Goal: Information Seeking & Learning: Learn about a topic

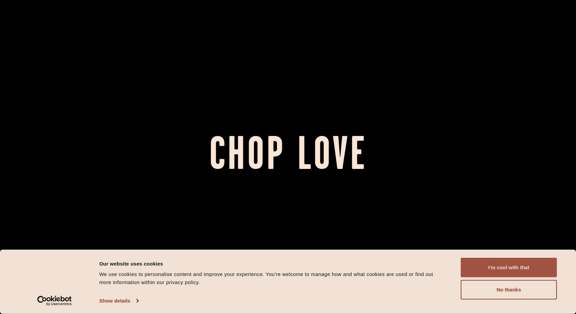
click at [489, 271] on button "I'm cool with that" at bounding box center [509, 266] width 96 height 19
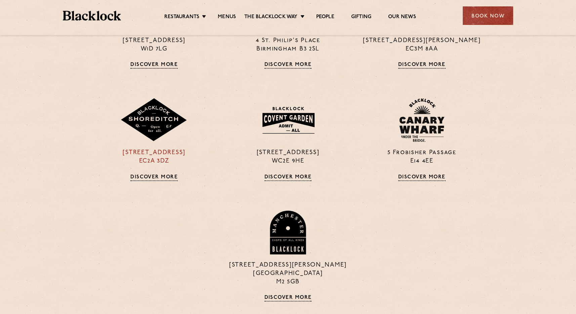
scroll to position [612, 0]
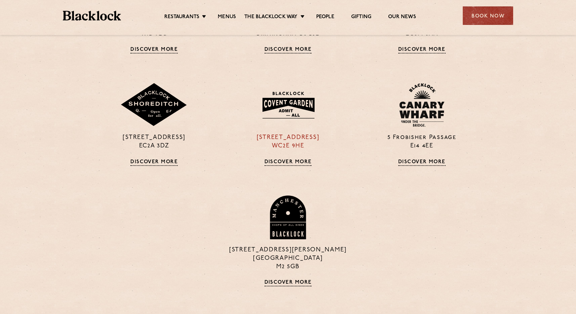
click at [303, 132] on div "[STREET_ADDRESS] Discover More" at bounding box center [288, 124] width 134 height 82
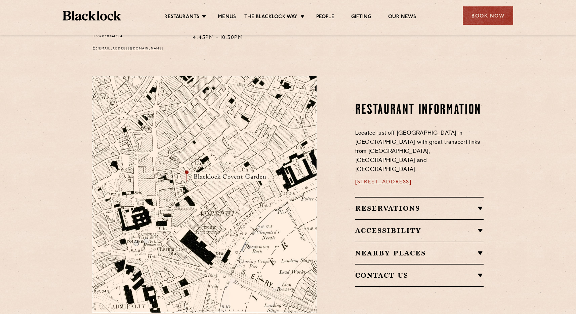
scroll to position [324, 0]
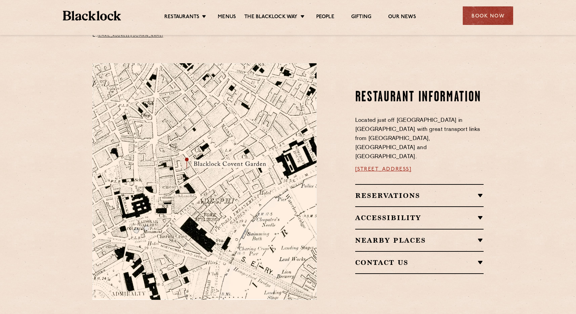
click at [483, 191] on h2 "Reservations" at bounding box center [419, 195] width 129 height 8
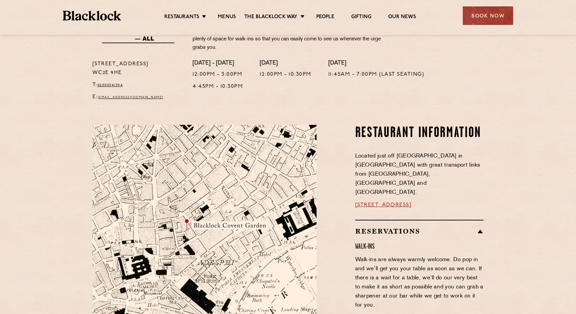
scroll to position [50, 0]
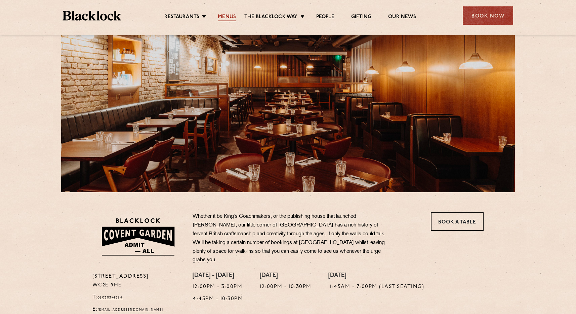
click at [221, 16] on link "Menus" at bounding box center [227, 17] width 18 height 7
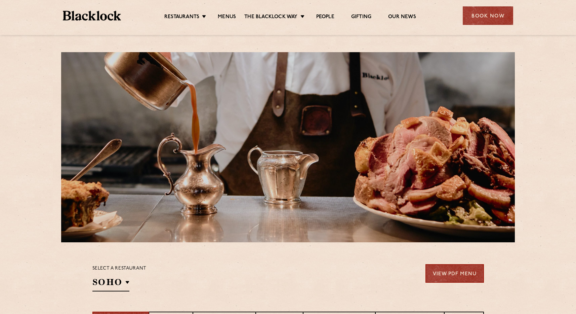
click at [457, 272] on link "View PDF Menu" at bounding box center [454, 273] width 58 height 18
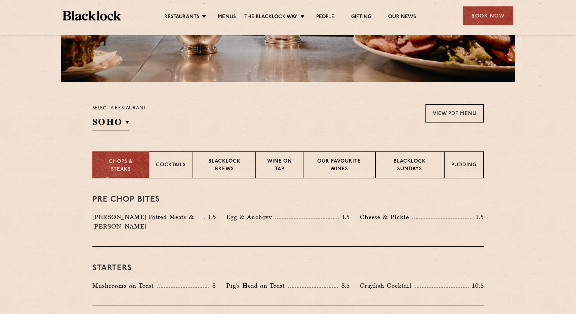
scroll to position [161, 0]
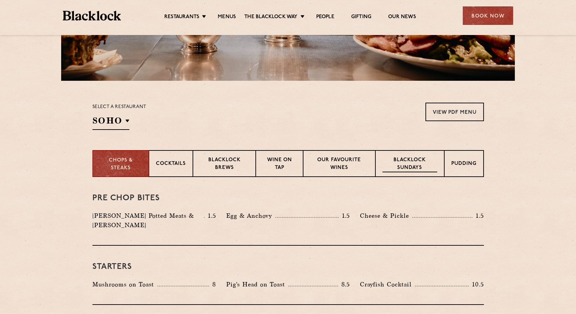
click at [431, 165] on p "Blacklock Sundays" at bounding box center [409, 164] width 54 height 16
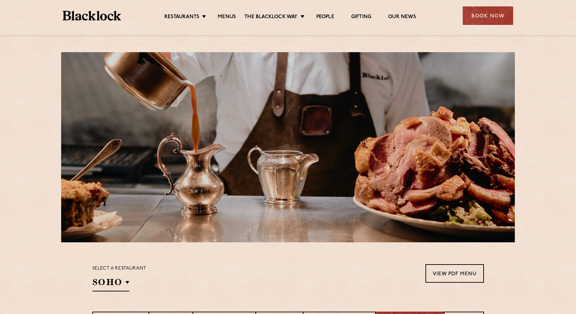
scroll to position [0, 0]
